Goal: Task Accomplishment & Management: Use online tool/utility

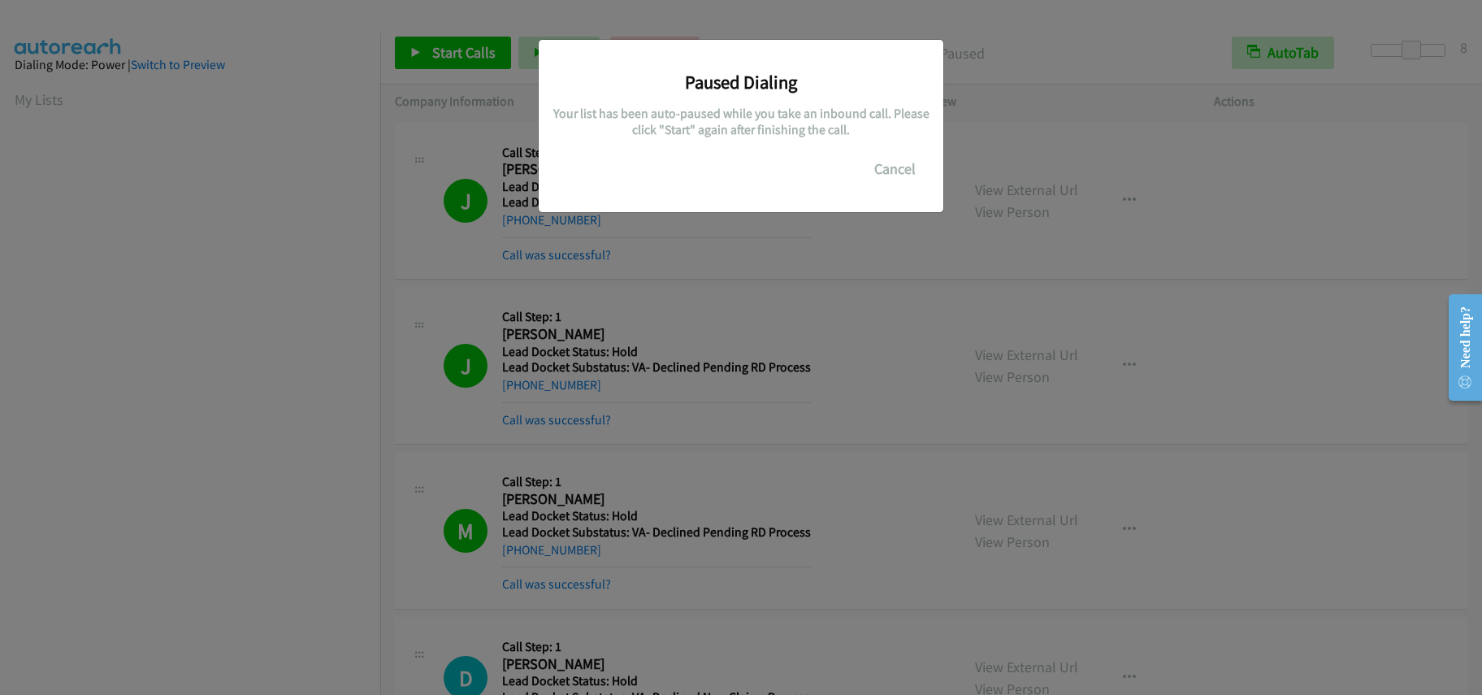
scroll to position [216, 0]
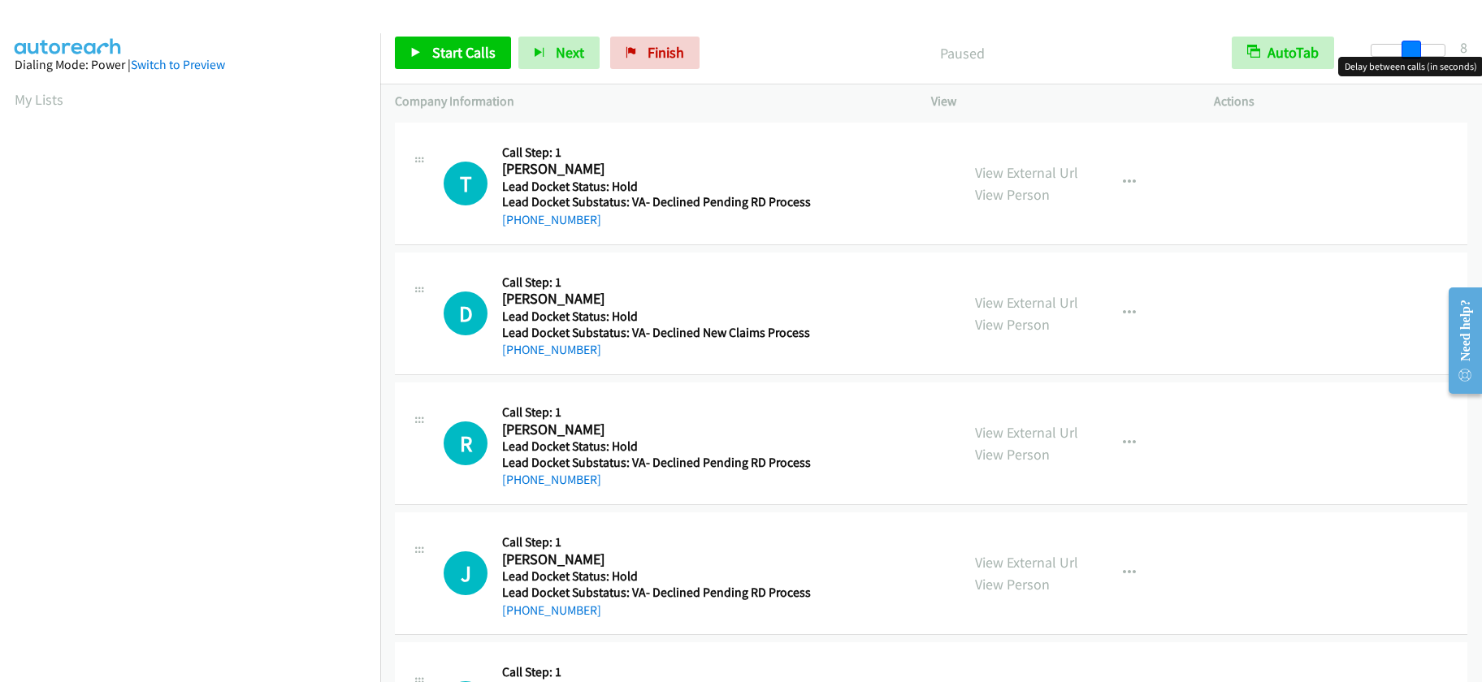
drag, startPoint x: 1372, startPoint y: 50, endPoint x: 1410, endPoint y: 50, distance: 38.2
click at [1410, 50] on span at bounding box center [1410, 50] width 19 height 19
click at [448, 54] on span "Start Calls" at bounding box center [463, 52] width 63 height 19
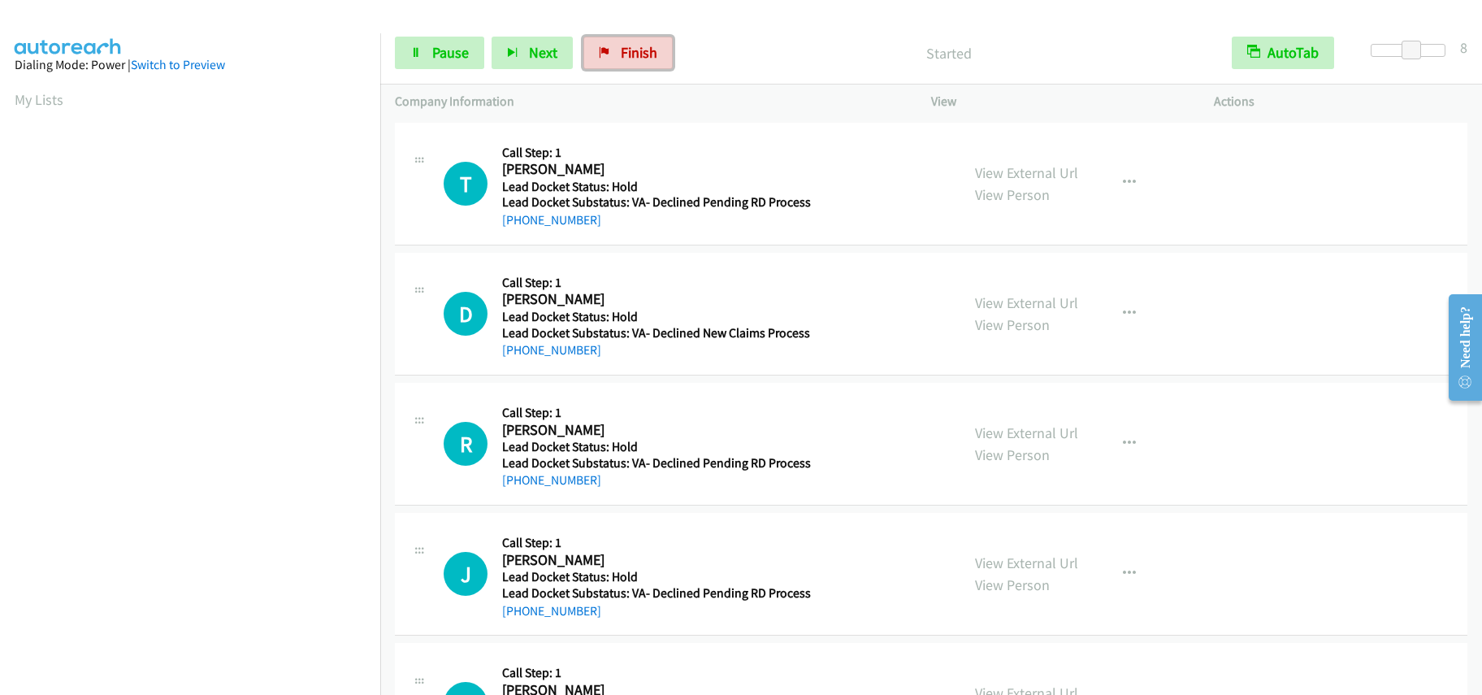
drag, startPoint x: 610, startPoint y: 41, endPoint x: 820, endPoint y: 57, distance: 210.2
click at [610, 41] on link "Finish" at bounding box center [627, 53] width 89 height 32
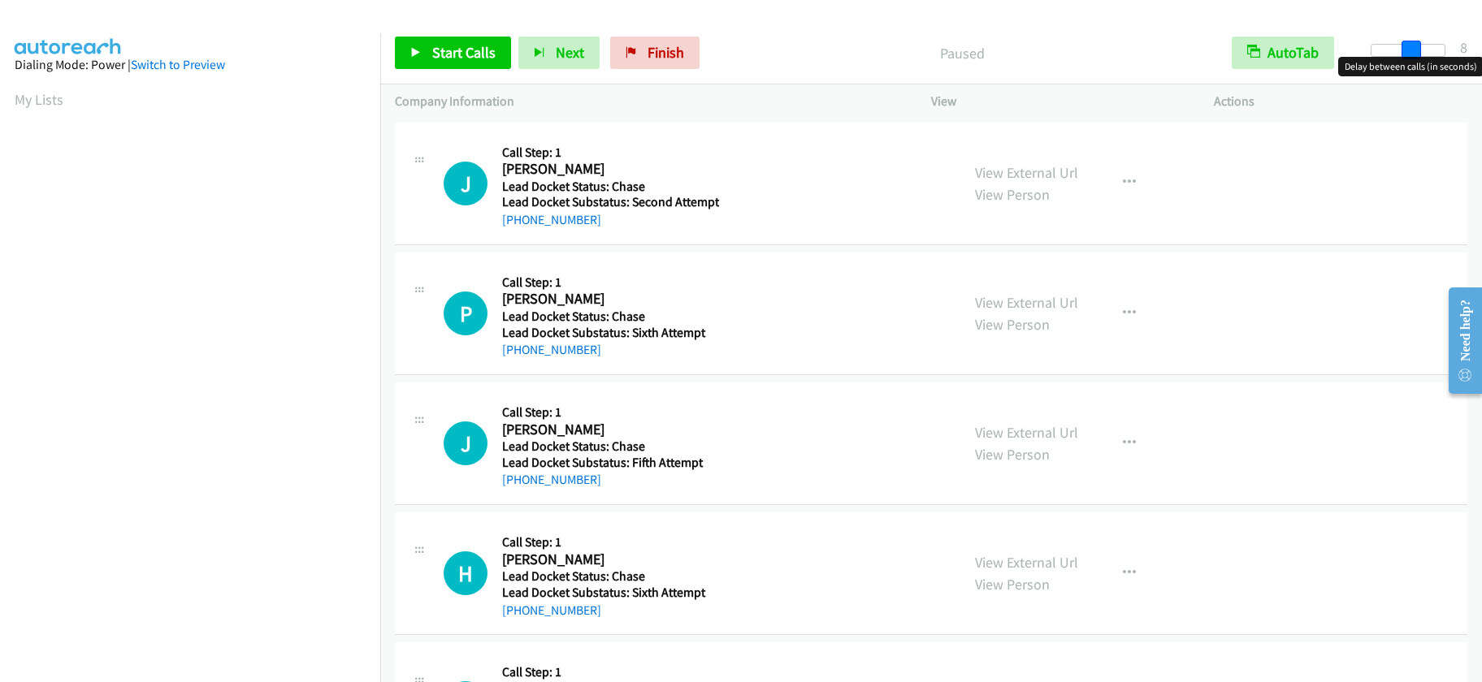
drag, startPoint x: 1365, startPoint y: 54, endPoint x: 1403, endPoint y: 55, distance: 38.2
click at [1403, 55] on span at bounding box center [1410, 50] width 19 height 19
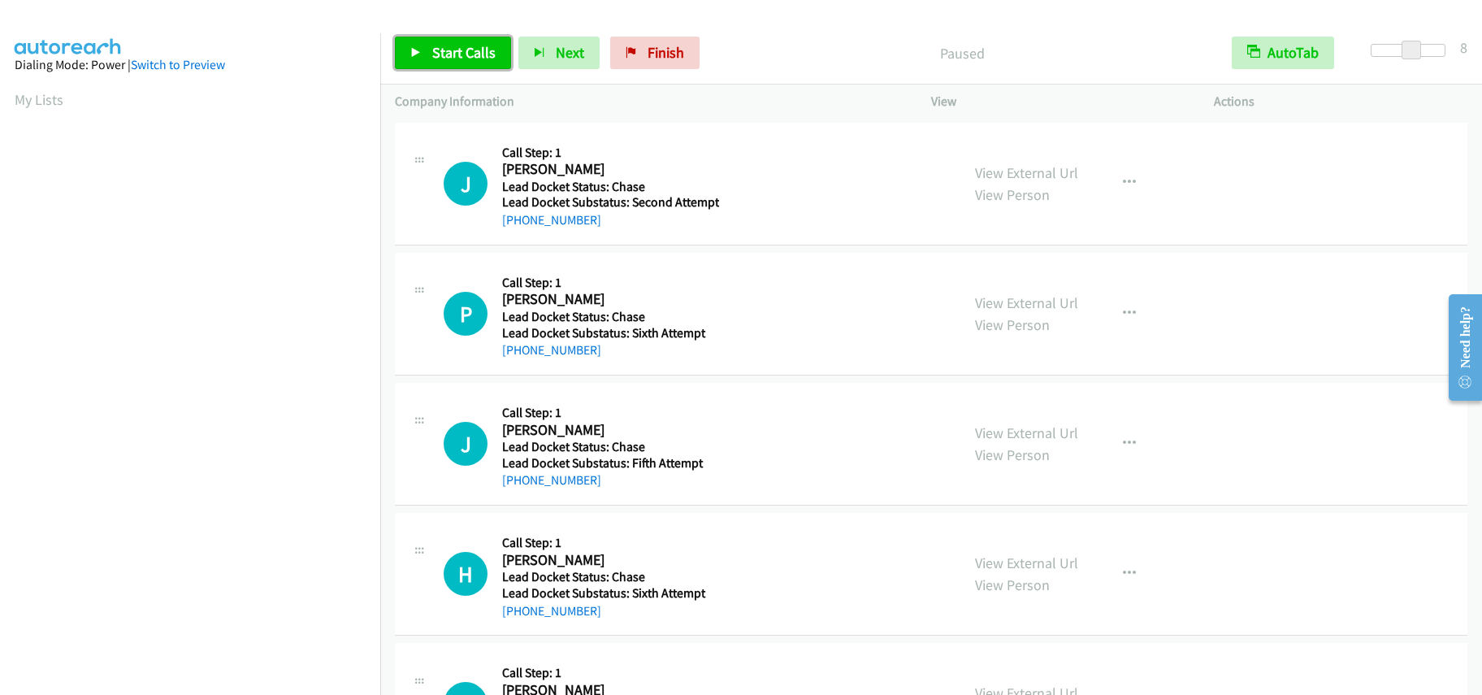
click at [439, 43] on span "Start Calls" at bounding box center [463, 52] width 63 height 19
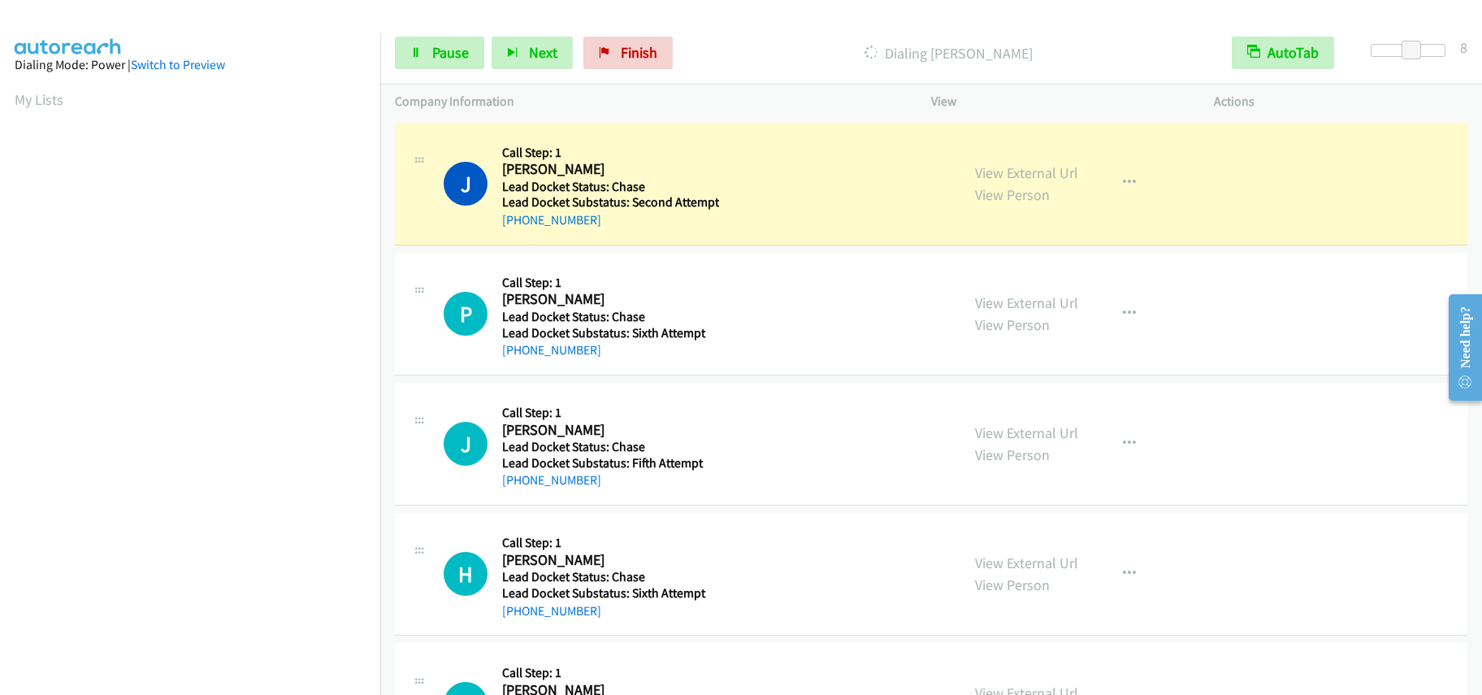
scroll to position [216, 0]
click at [429, 49] on link "Pause" at bounding box center [439, 53] width 89 height 32
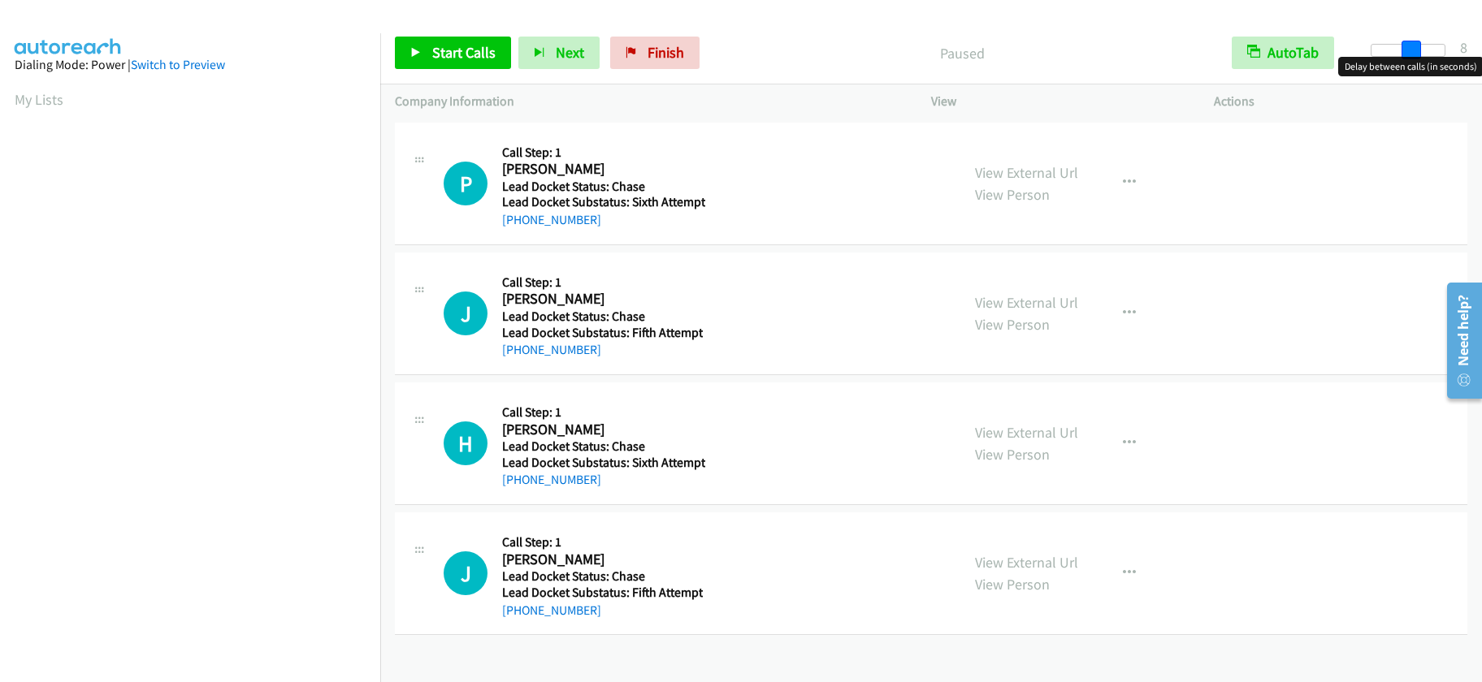
drag, startPoint x: 1366, startPoint y: 50, endPoint x: 1405, endPoint y: 48, distance: 39.8
click at [1405, 48] on span at bounding box center [1410, 50] width 19 height 19
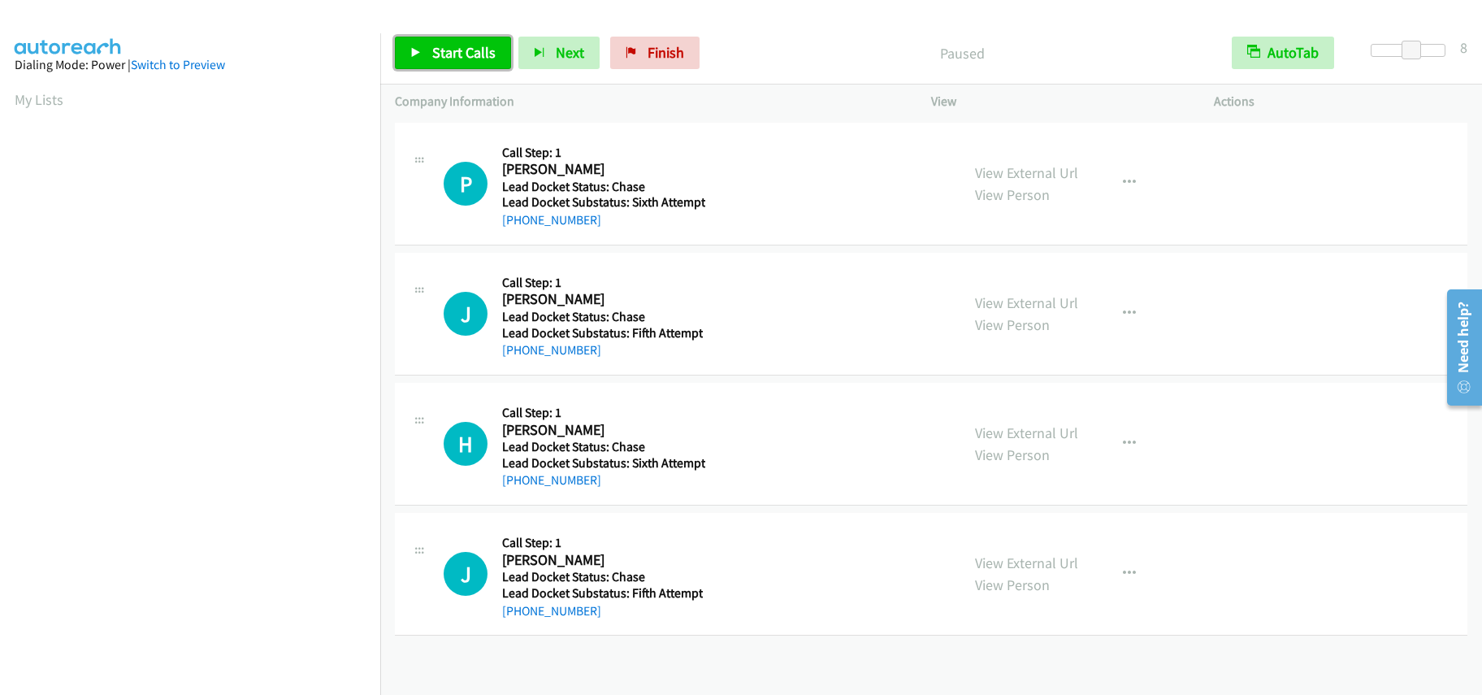
click at [437, 51] on span "Start Calls" at bounding box center [463, 52] width 63 height 19
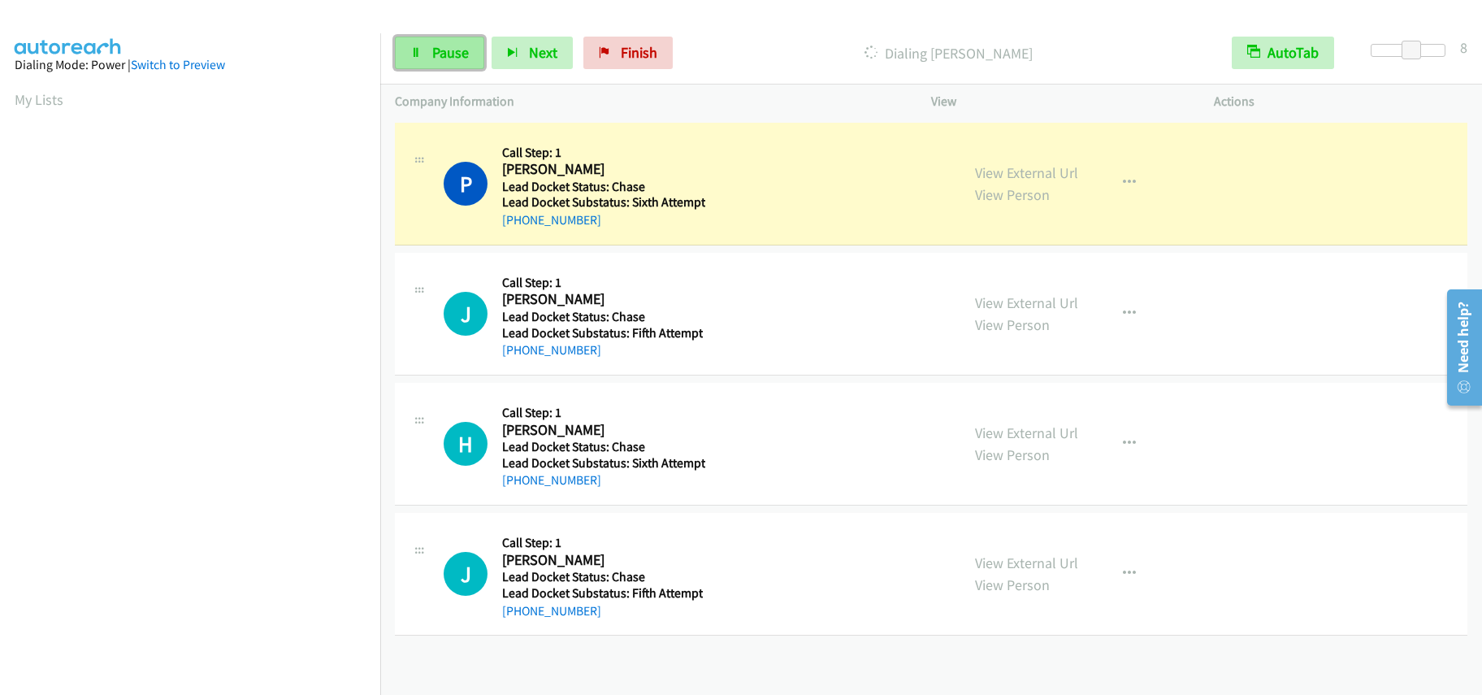
click at [453, 54] on span "Pause" at bounding box center [450, 52] width 37 height 19
